Goal: Task Accomplishment & Management: Complete application form

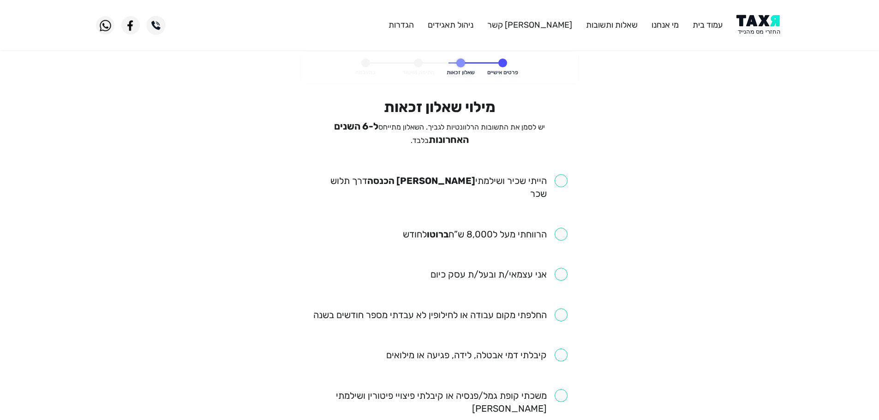
click at [767, 26] on img at bounding box center [759, 25] width 47 height 21
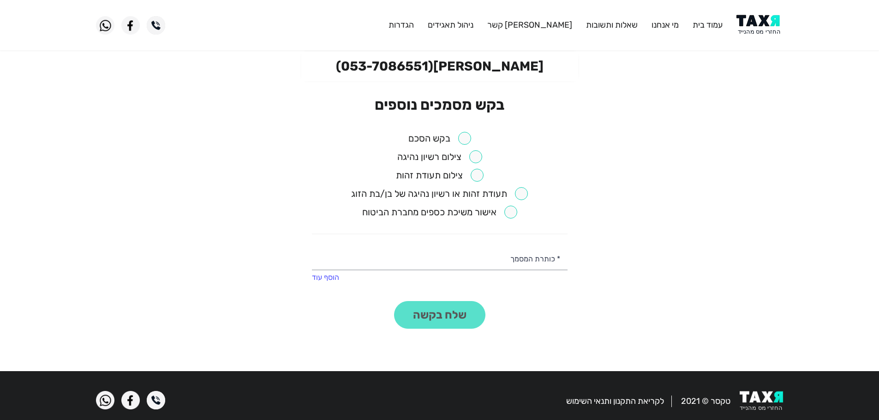
click at [467, 137] on input "checkbox" at bounding box center [439, 138] width 63 height 13
click at [433, 321] on button "שלח בקשה" at bounding box center [439, 315] width 91 height 28
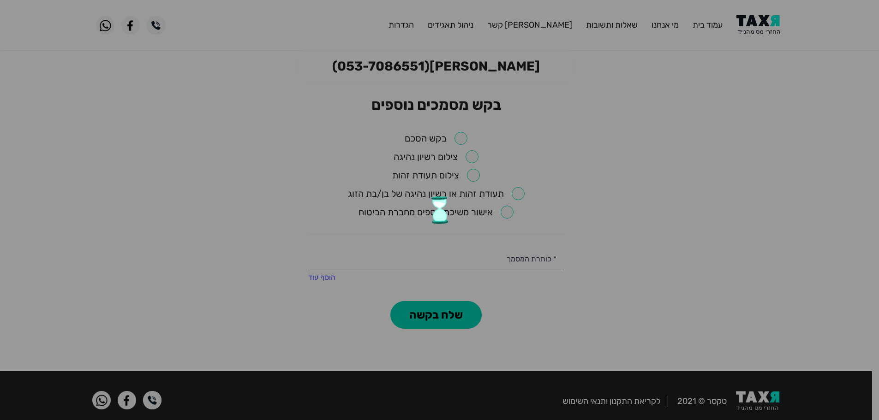
checkbox input "false"
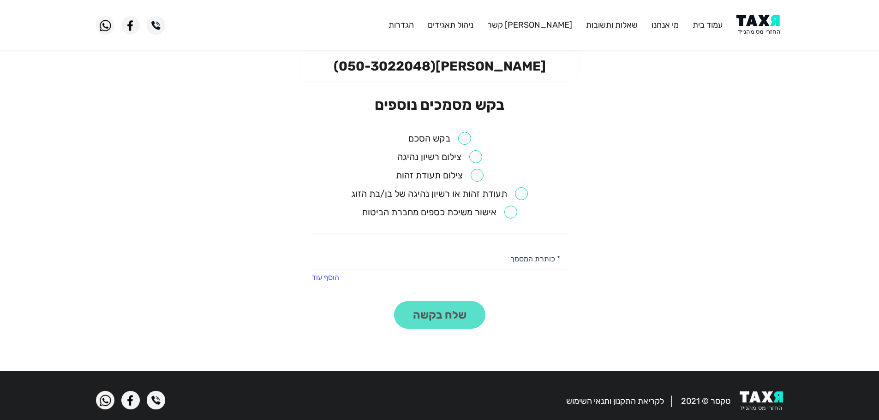
click at [466, 134] on input "checkbox" at bounding box center [439, 138] width 63 height 13
click at [461, 313] on button "שלח בקשה" at bounding box center [439, 315] width 91 height 28
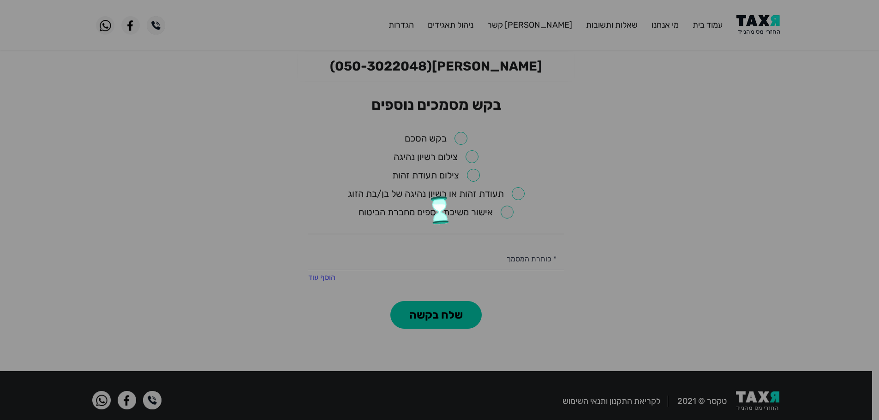
checkbox input "false"
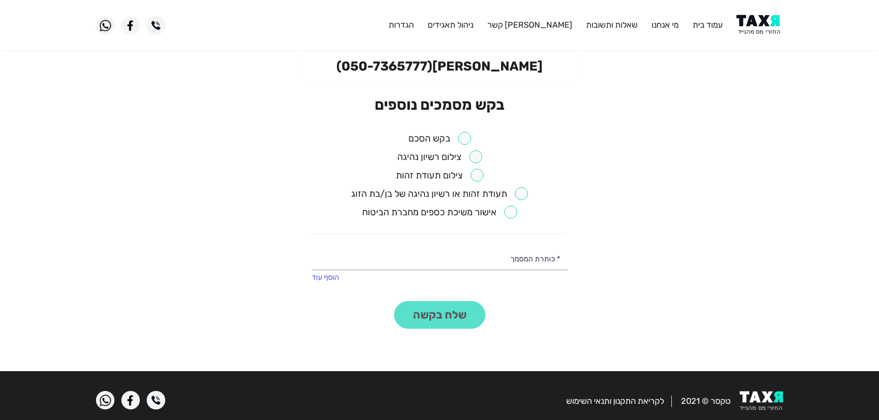
click at [458, 142] on input "checkbox" at bounding box center [439, 138] width 63 height 13
click at [472, 315] on button "שלח בקשה" at bounding box center [439, 315] width 91 height 28
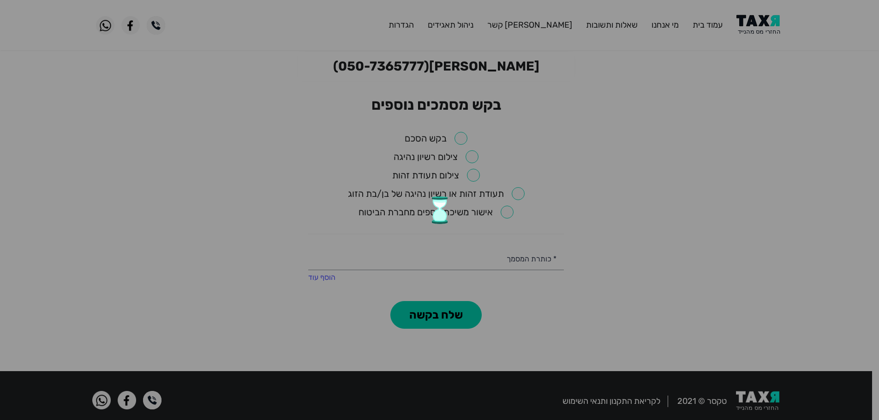
checkbox input "false"
